Goal: Use online tool/utility

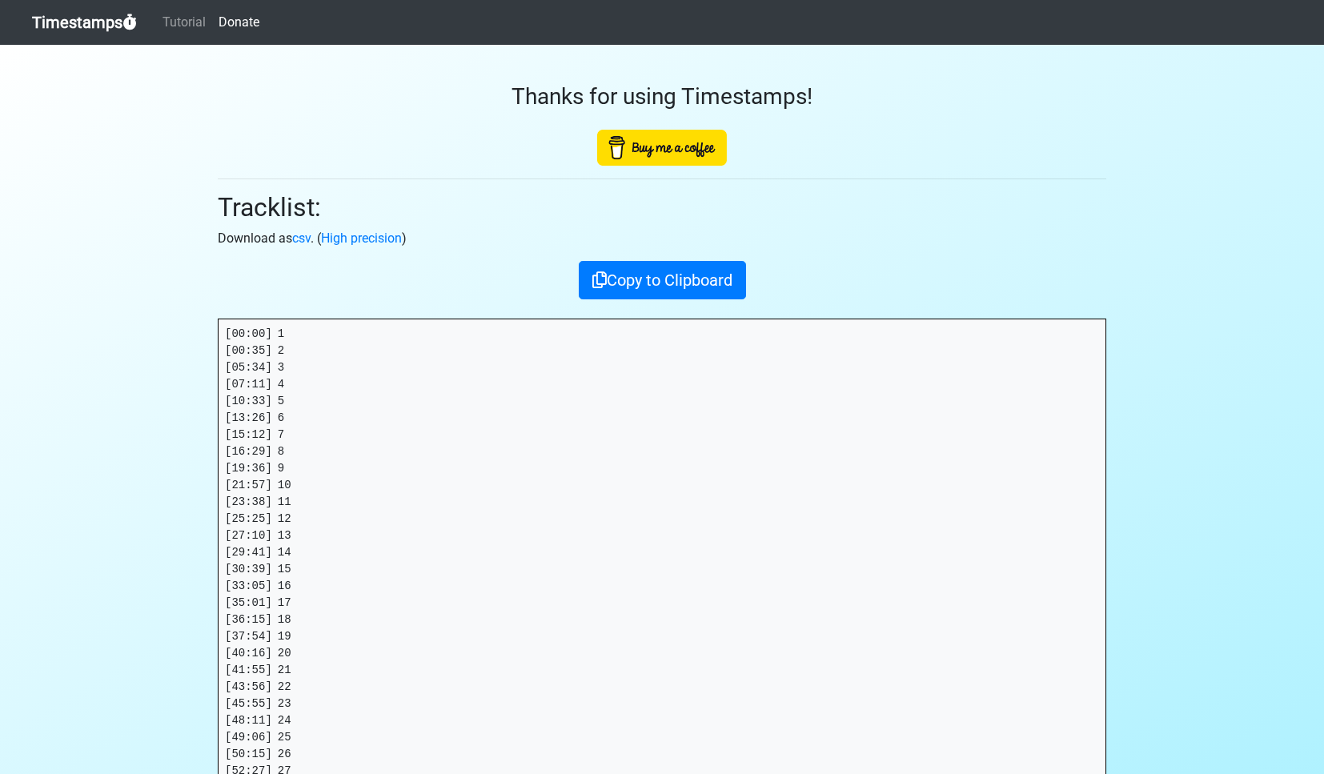
scroll to position [86, 0]
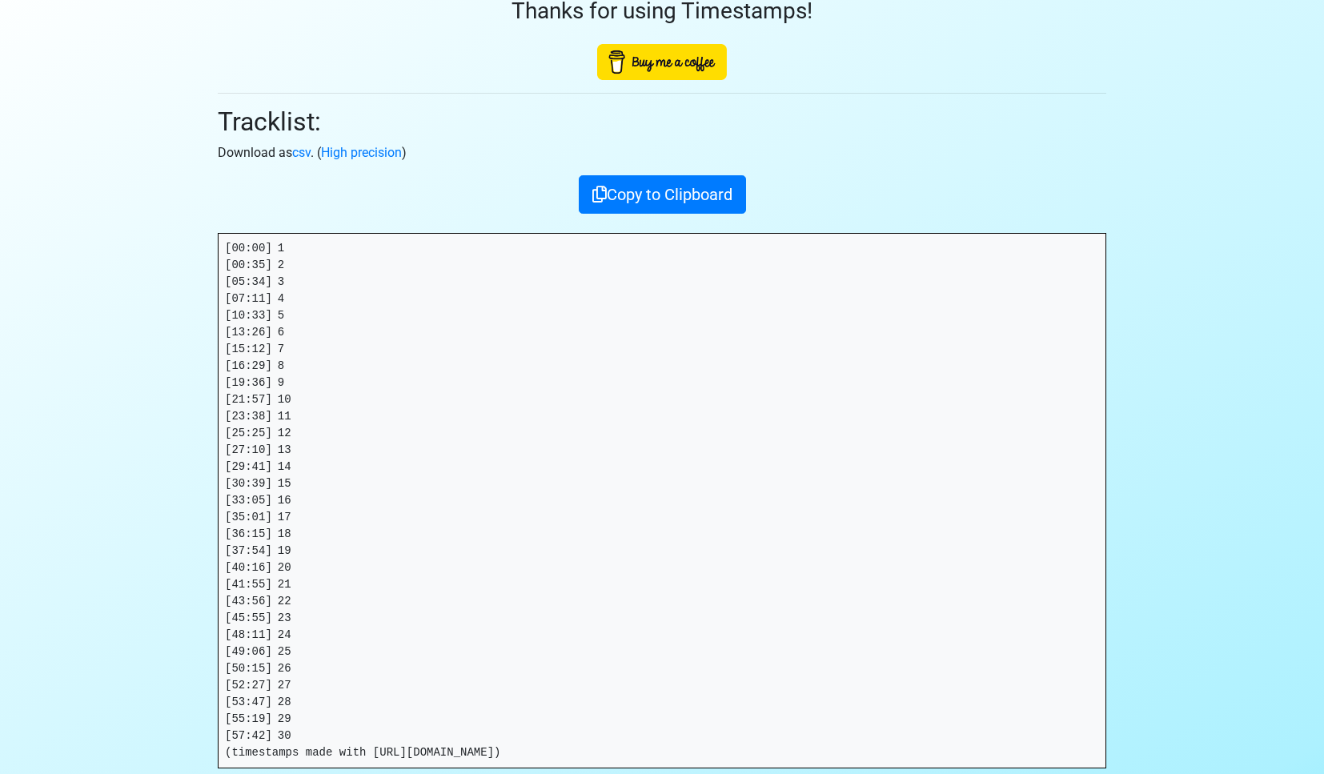
click at [272, 127] on h2 "Tracklist:" at bounding box center [662, 121] width 889 height 30
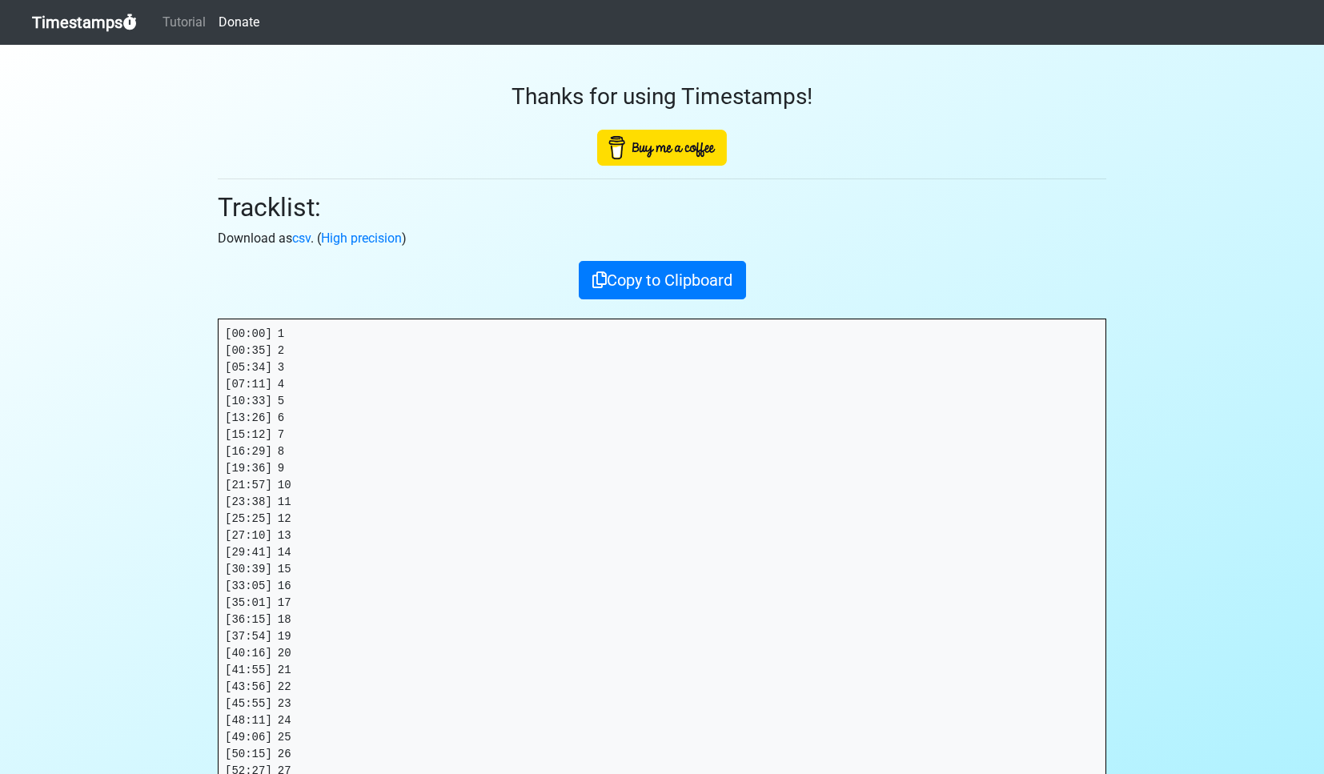
click at [78, 24] on link "Timestamps" at bounding box center [84, 22] width 105 height 32
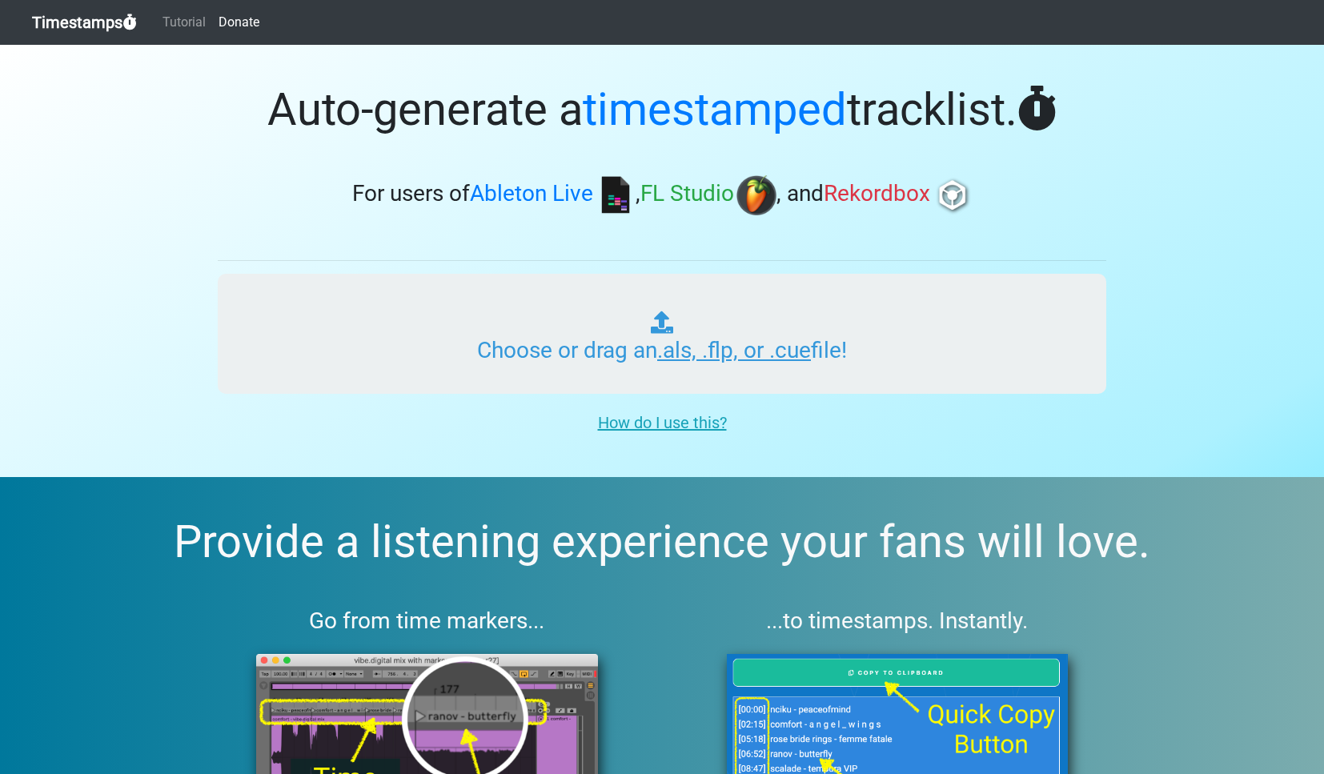
type input "C:\fakepath\RADIO WONDERLAND #438 (WORLD).als"
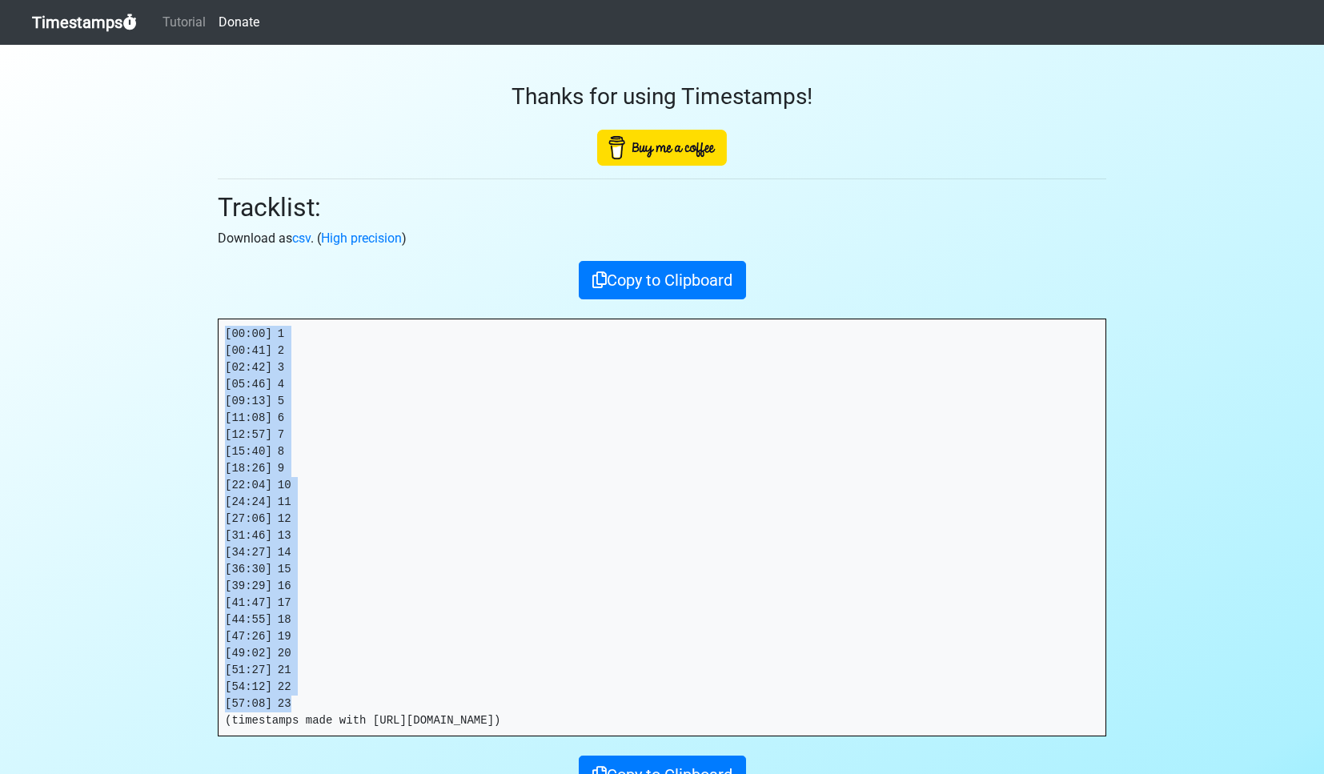
drag, startPoint x: 308, startPoint y: 708, endPoint x: 185, endPoint y: 334, distance: 393.7
click at [185, 334] on section "Thanks for using Timestamps! Tracklist: Download as csv . ( High precision ) Co…" at bounding box center [662, 455] width 1324 height 820
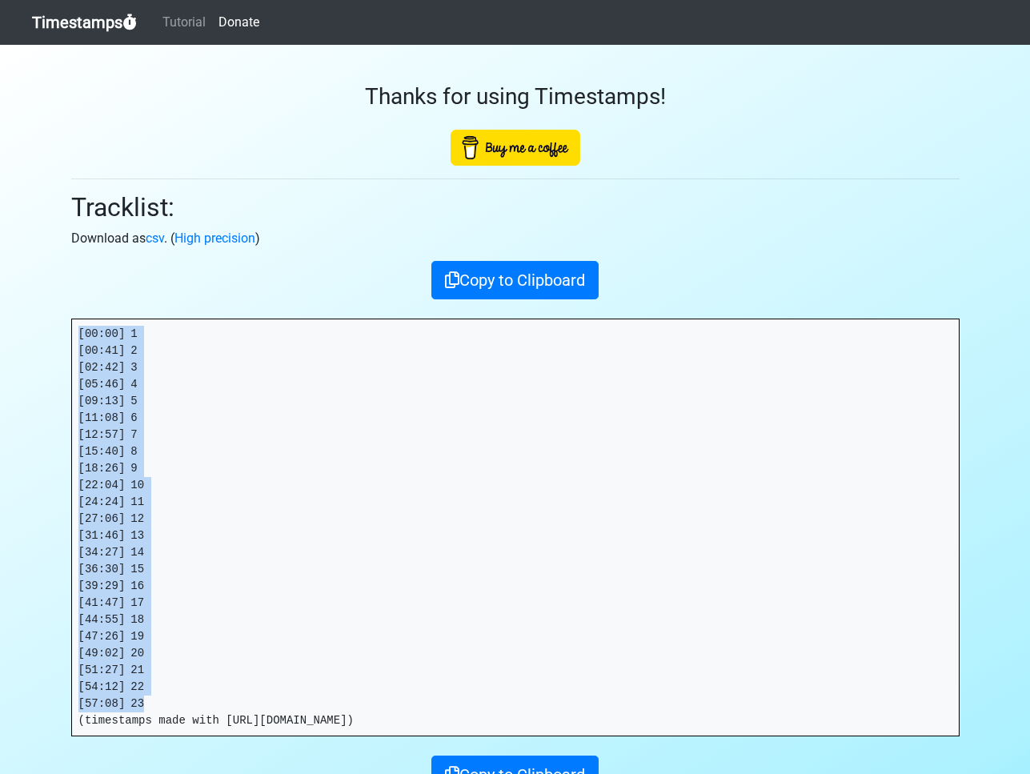
copy pre "[00:00] 1 [00:41] 2 [02:42] 3 [05:46] 4 [09:13] 5 [11:08] 6 [12:57] 7 [15:40] 8…"
